Goal: Information Seeking & Learning: Understand process/instructions

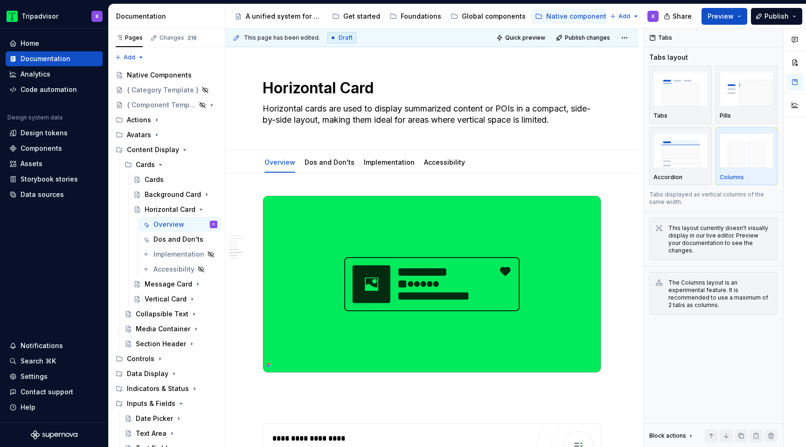
scroll to position [1355, 0]
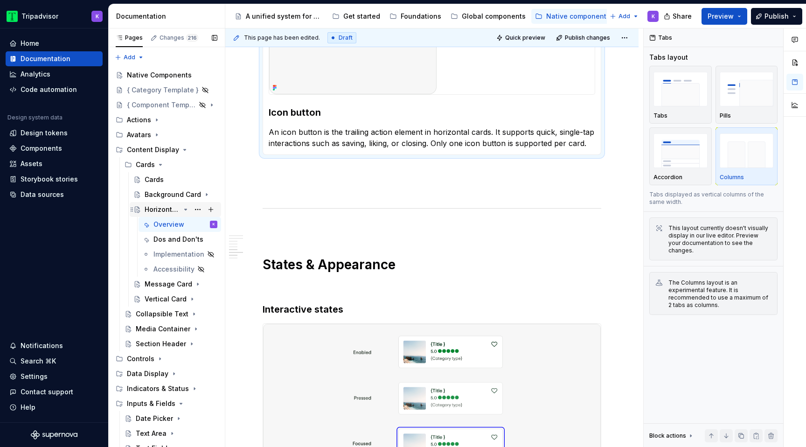
click at [186, 209] on icon "Page tree" at bounding box center [186, 209] width 2 height 1
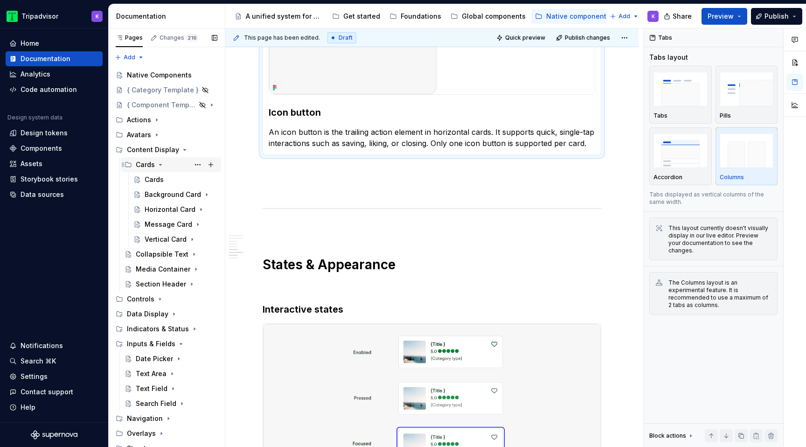
click at [157, 159] on div "Cards" at bounding box center [177, 164] width 82 height 13
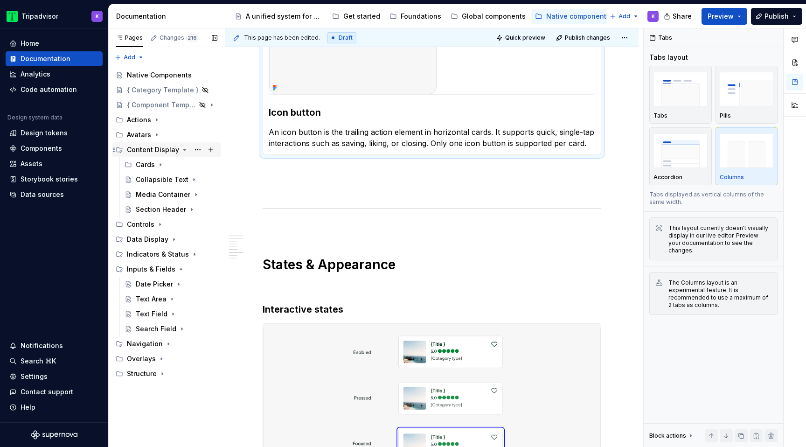
click at [177, 151] on div "Content Display" at bounding box center [172, 149] width 90 height 13
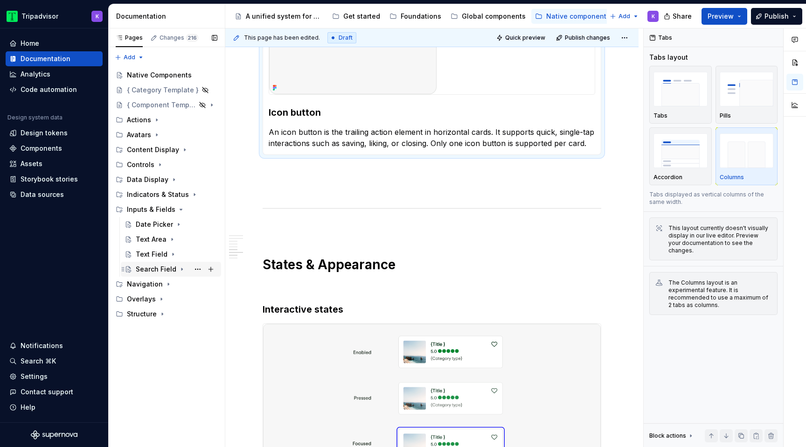
click at [154, 266] on div "Search Field" at bounding box center [156, 268] width 41 height 9
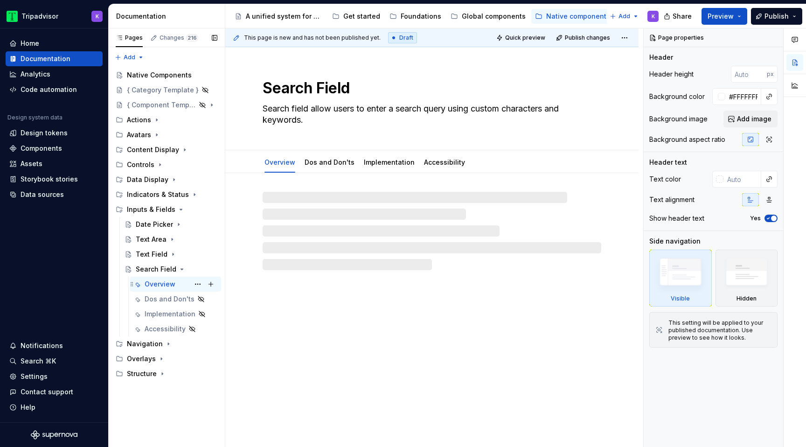
click at [167, 285] on div "Overview" at bounding box center [160, 283] width 31 height 9
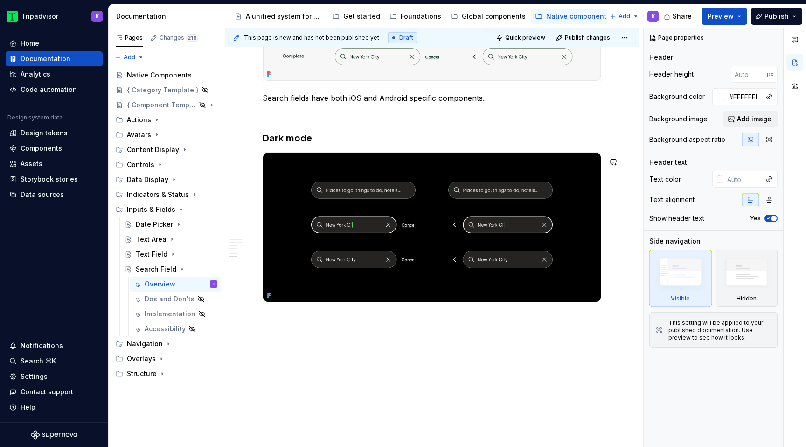
scroll to position [1512, 0]
click at [196, 298] on button "Page tree" at bounding box center [197, 298] width 13 height 13
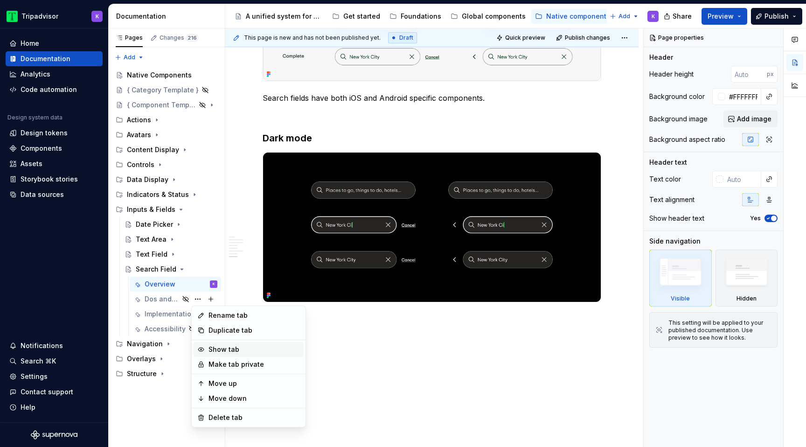
click at [220, 346] on div "Show tab" at bounding box center [253, 349] width 91 height 9
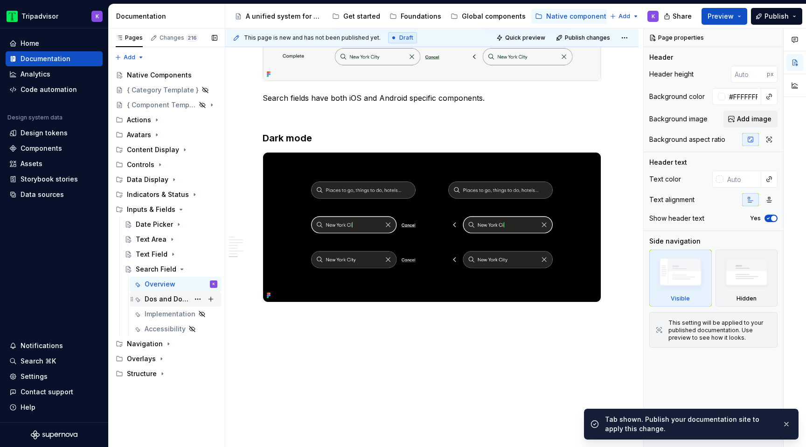
click at [169, 297] on div "Dos and Don'ts" at bounding box center [167, 298] width 45 height 9
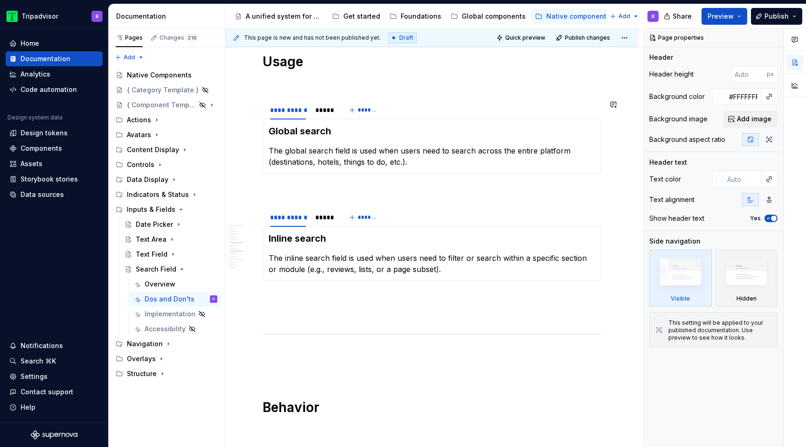
scroll to position [792, 0]
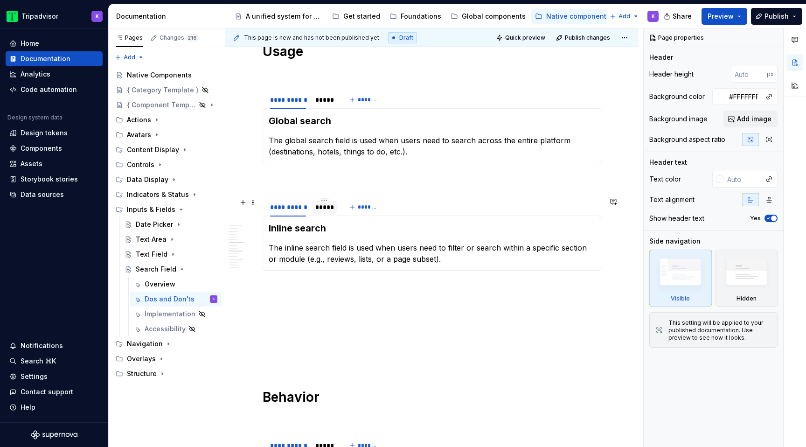
click at [326, 211] on div "*****" at bounding box center [324, 206] width 18 height 9
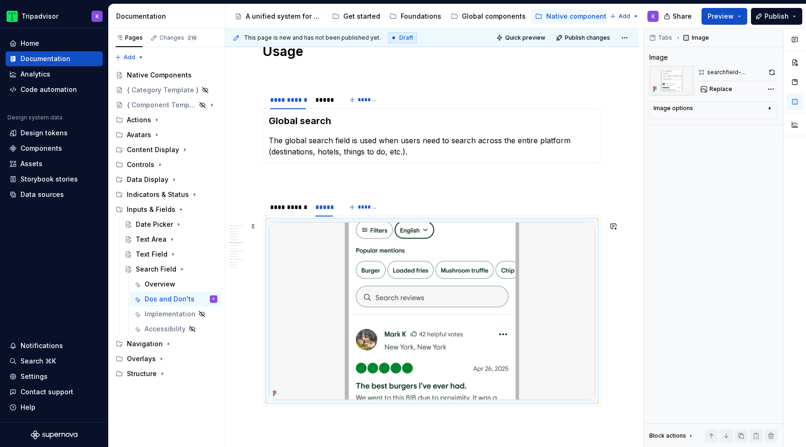
click at [390, 340] on img at bounding box center [432, 311] width 326 height 178
click at [770, 74] on button "button" at bounding box center [771, 72] width 11 height 13
click at [773, 68] on button "button" at bounding box center [771, 72] width 11 height 13
type textarea "*"
